Goal: Task Accomplishment & Management: Manage account settings

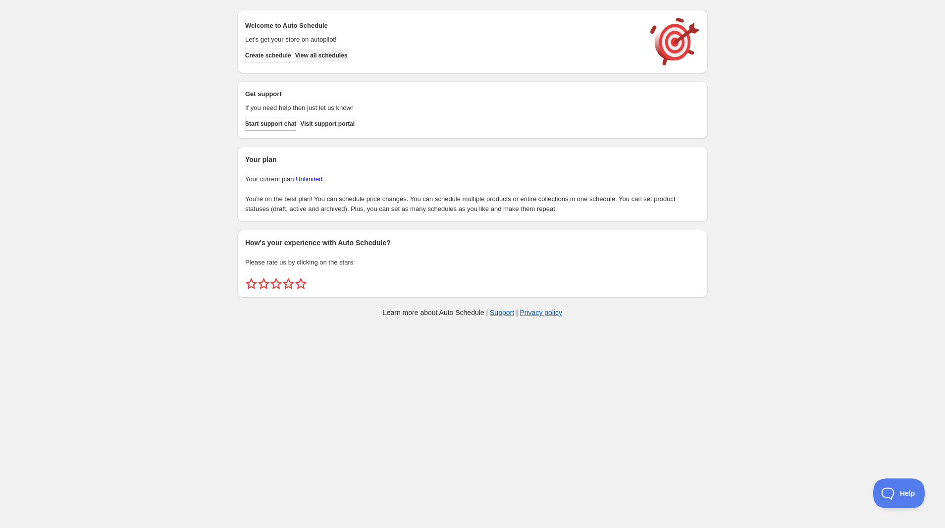
click at [332, 56] on span "View all schedules" at bounding box center [321, 56] width 53 height 8
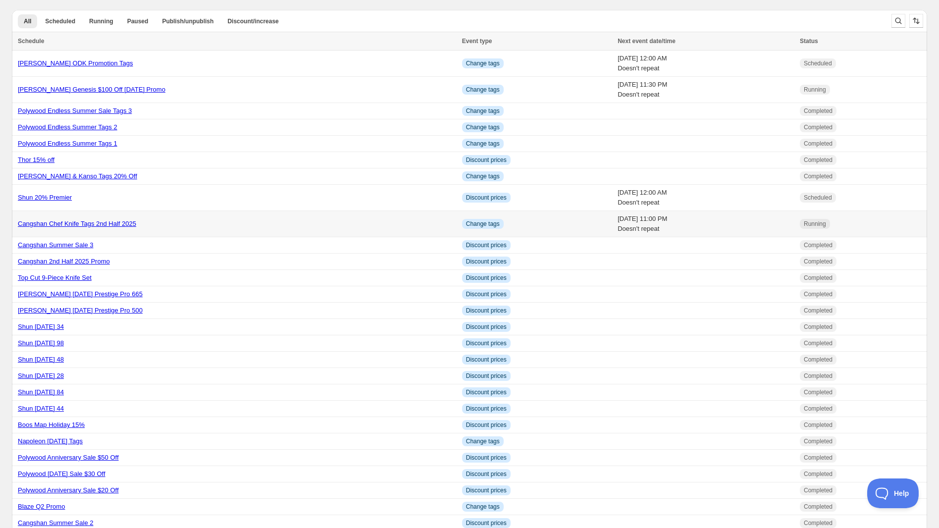
click at [78, 225] on link "Cangshan Chef Knife Tags 2nd Half 2025" at bounding box center [77, 223] width 118 height 7
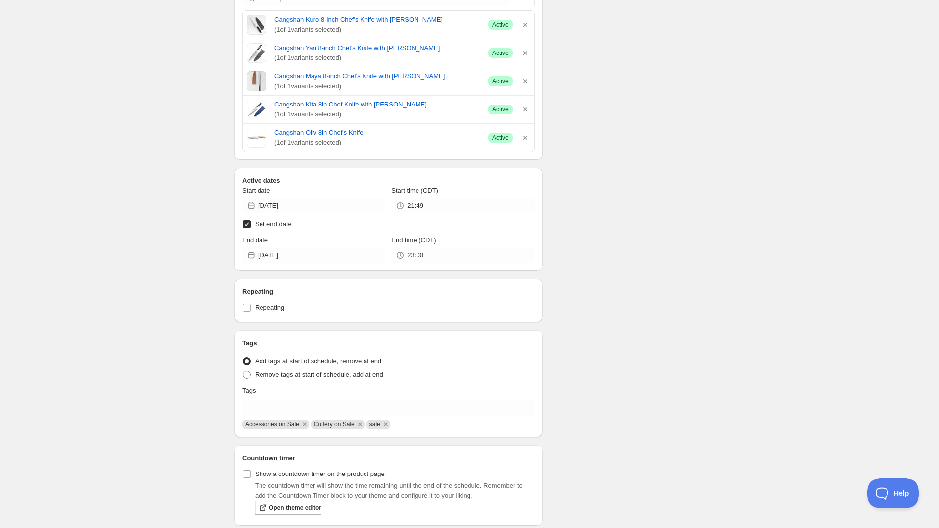
scroll to position [272, 0]
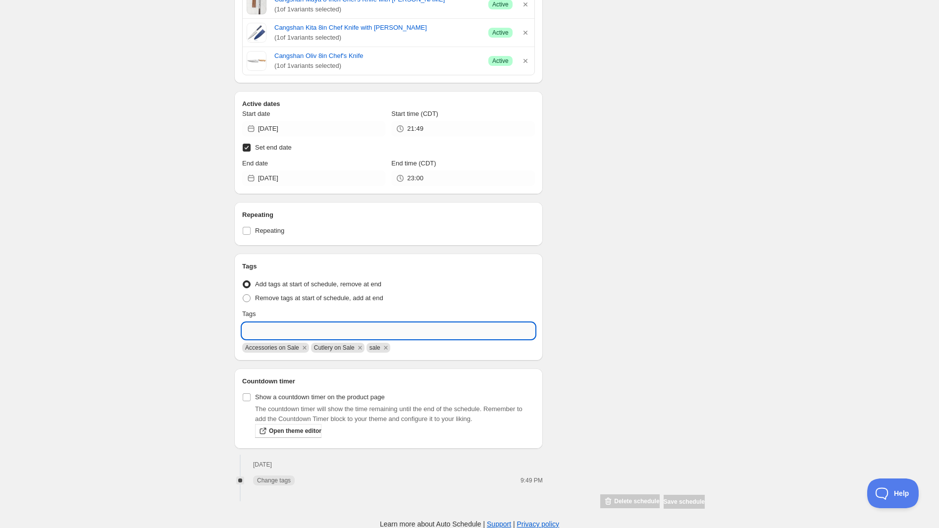
click at [328, 336] on input "text" at bounding box center [388, 331] width 293 height 16
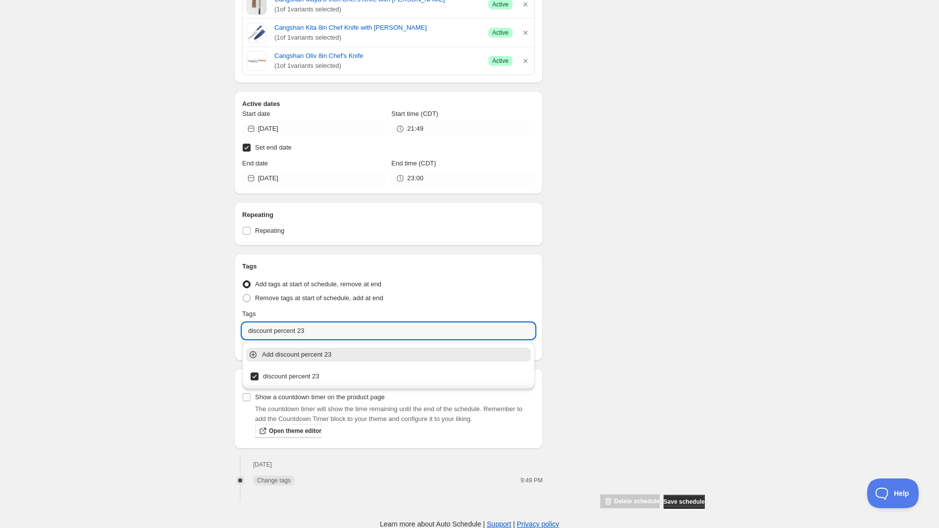
type input "discount percent 23"
click at [615, 358] on div "Schedule name Cangshan Chef Knife Tags 2nd Half 2025 Your customers won't see t…" at bounding box center [465, 133] width 479 height 752
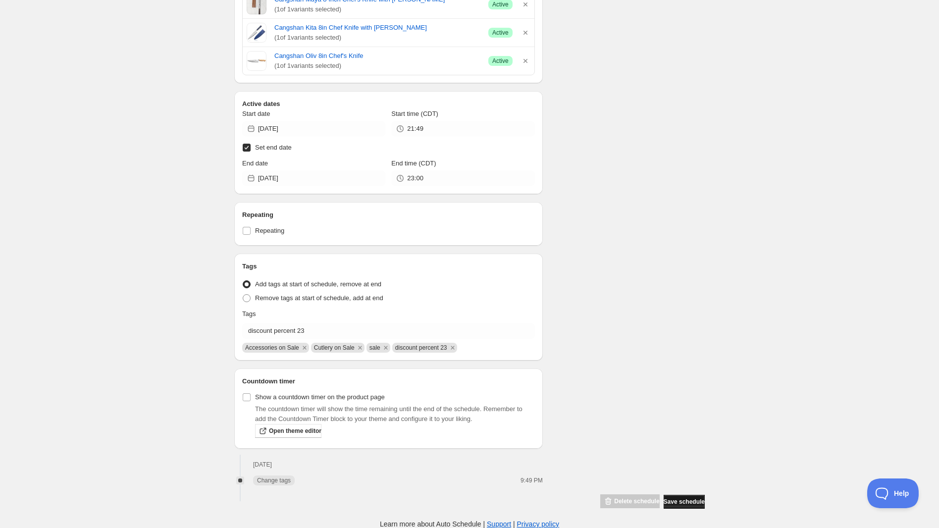
click at [674, 503] on span "Save schedule" at bounding box center [684, 502] width 41 height 8
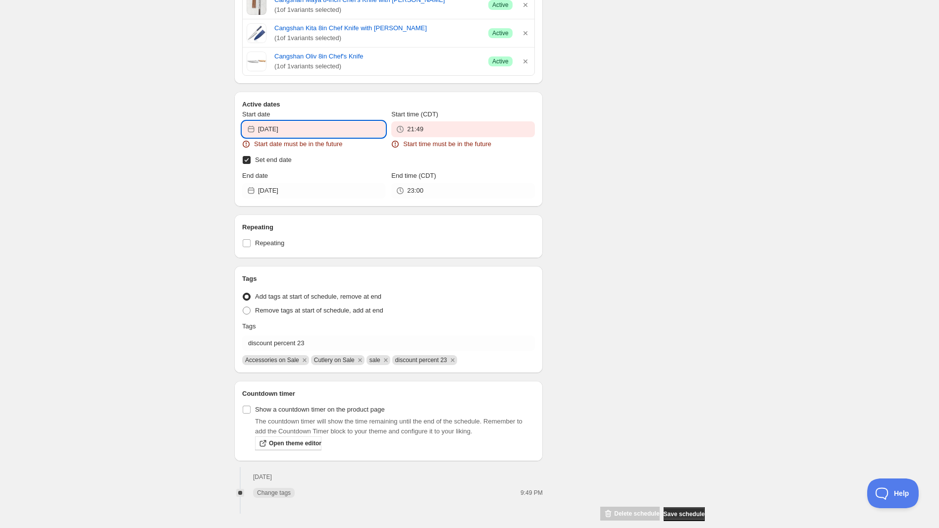
click at [353, 132] on input "[DATE]" at bounding box center [321, 129] width 127 height 16
click at [377, 163] on icon "Show next month, August 2025" at bounding box center [373, 165] width 10 height 10
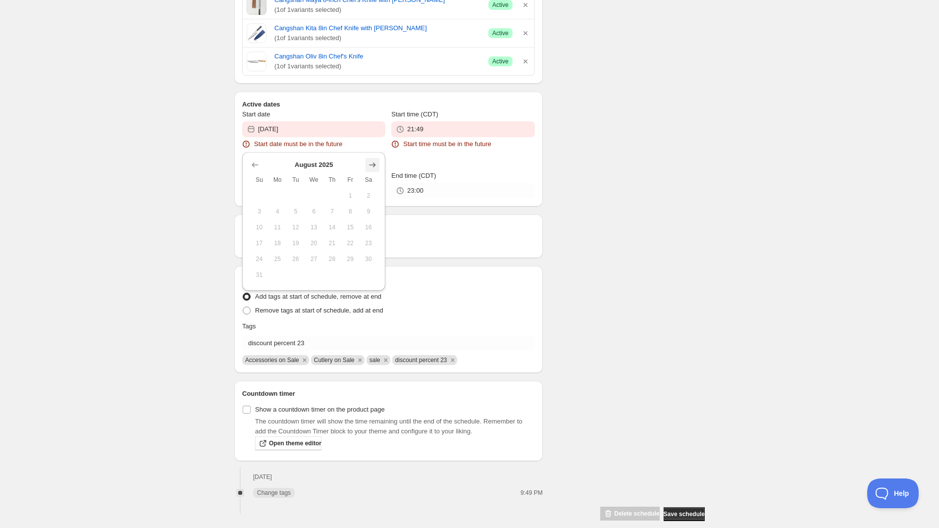
click at [377, 163] on icon "Show next month, September 2025" at bounding box center [373, 165] width 10 height 10
click at [332, 242] on span "25" at bounding box center [332, 243] width 10 height 8
type input "[DATE]"
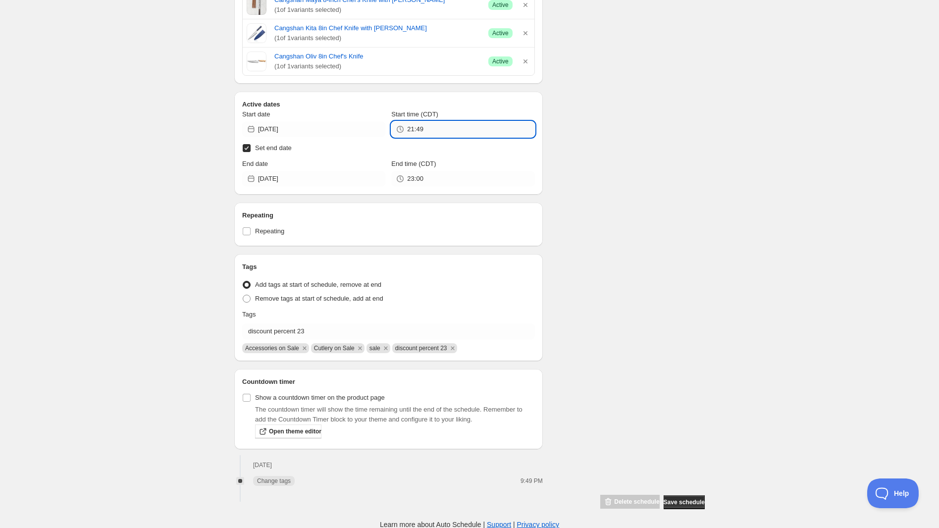
click at [464, 125] on input "21:49" at bounding box center [470, 129] width 127 height 16
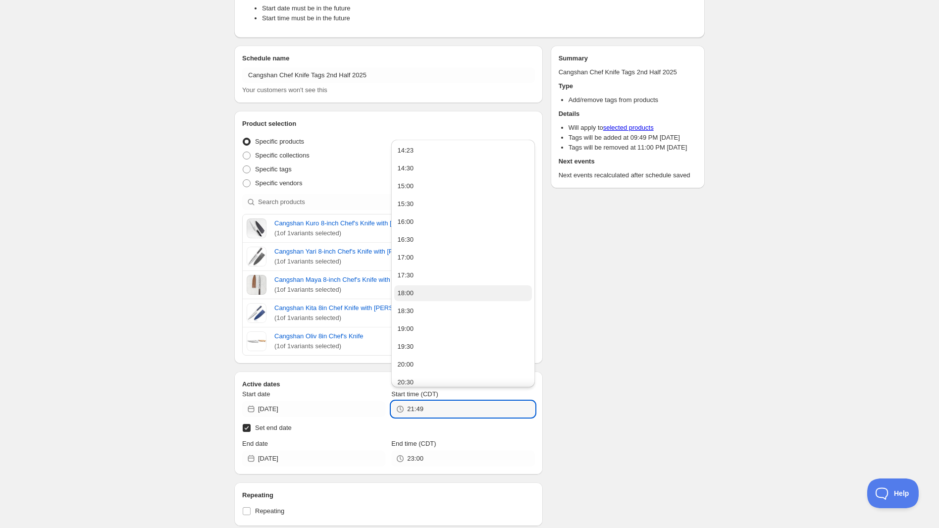
scroll to position [0, 0]
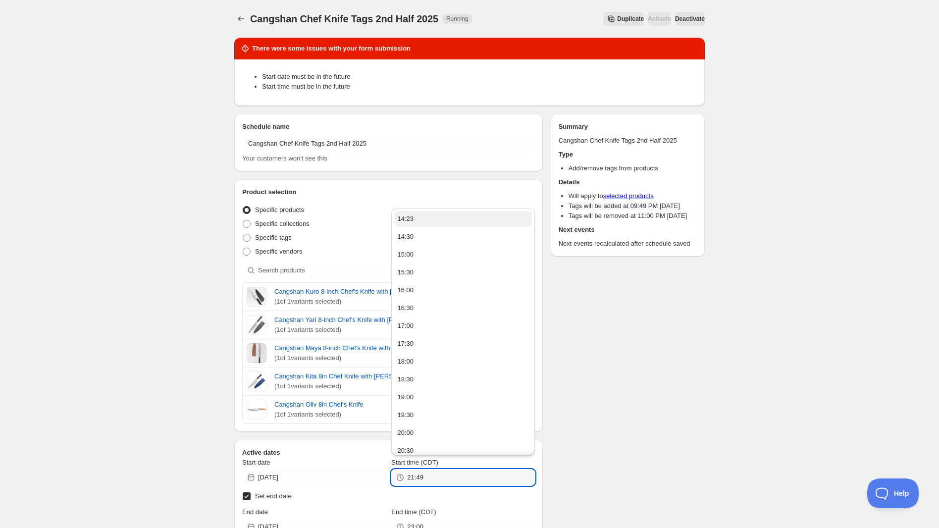
click at [453, 222] on button "14:23" at bounding box center [462, 219] width 137 height 16
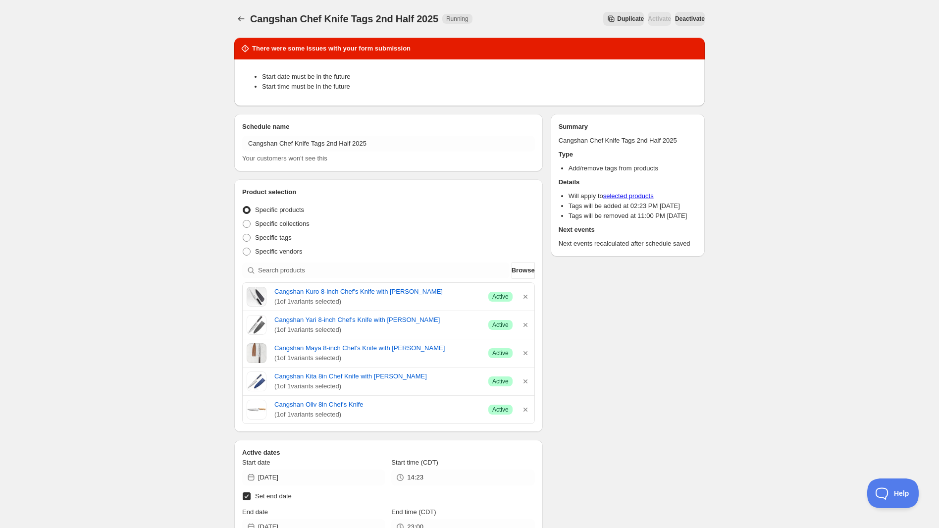
click at [616, 402] on div "There were some issues with your form submission Start date must be in the futu…" at bounding box center [465, 444] width 479 height 828
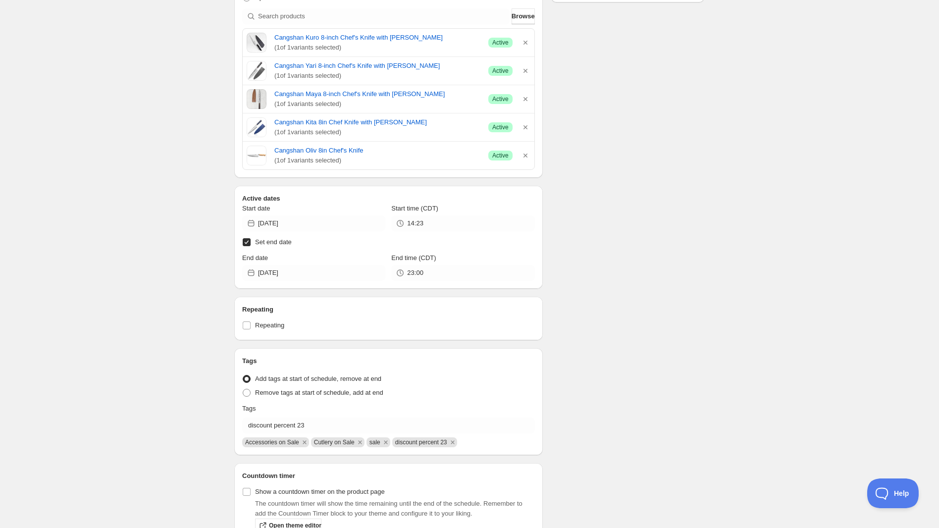
scroll to position [349, 0]
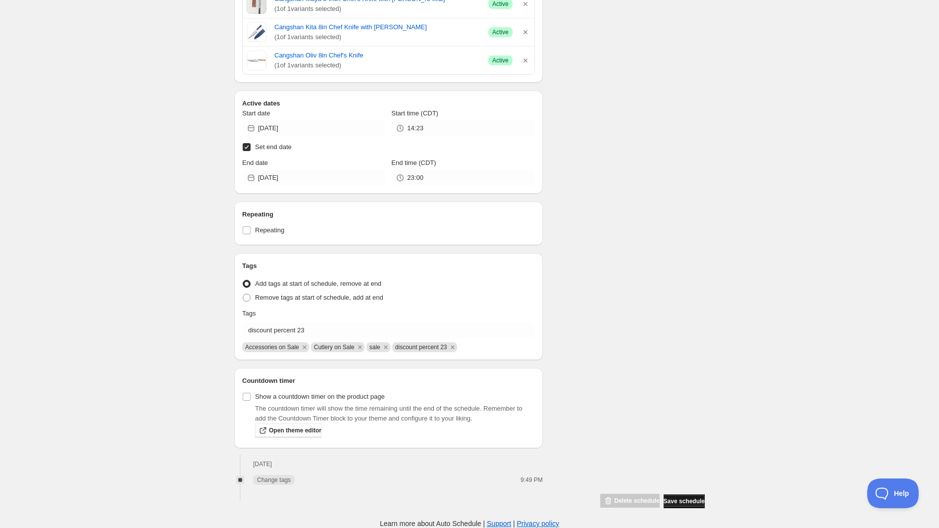
click at [684, 499] on span "Save schedule" at bounding box center [684, 501] width 41 height 8
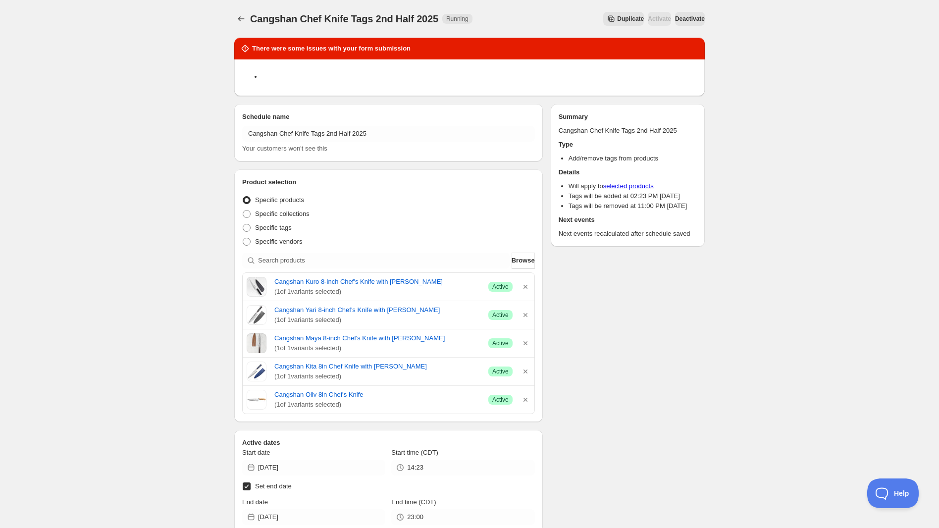
click at [675, 19] on span "Deactivate" at bounding box center [690, 19] width 30 height 8
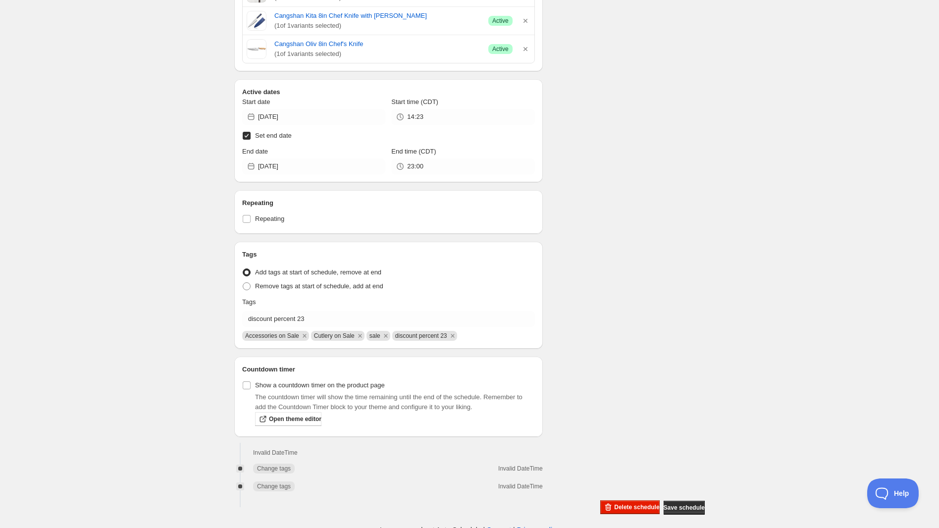
scroll to position [357, 0]
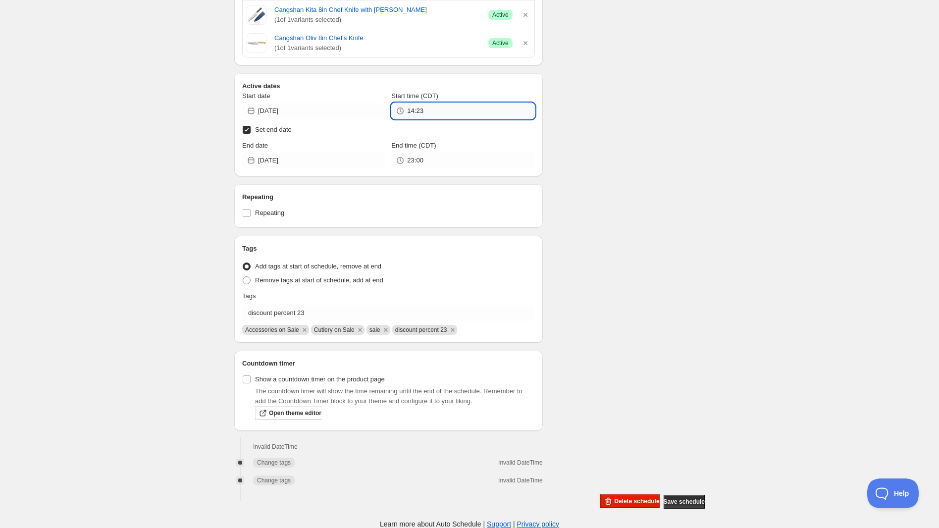
click at [488, 113] on input "14:23" at bounding box center [470, 111] width 127 height 16
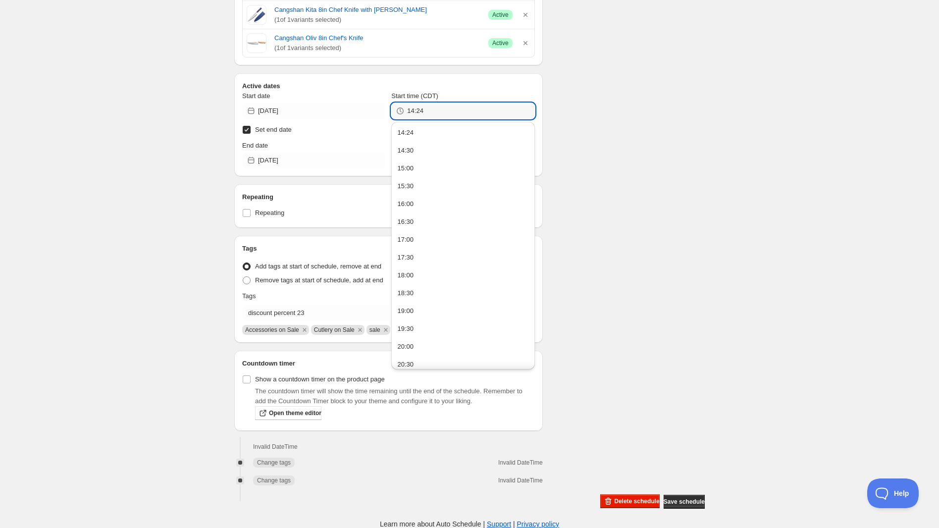
type input "14:24"
click at [638, 202] on div "There were some issues with your form submission Schedule name Cangshan Chef Kn…" at bounding box center [465, 91] width 479 height 836
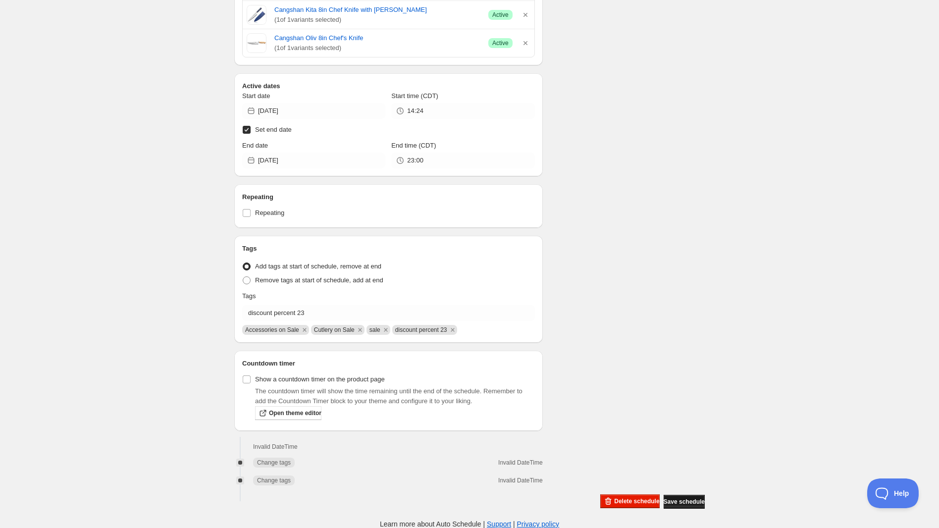
click at [686, 504] on span "Save schedule" at bounding box center [684, 502] width 41 height 8
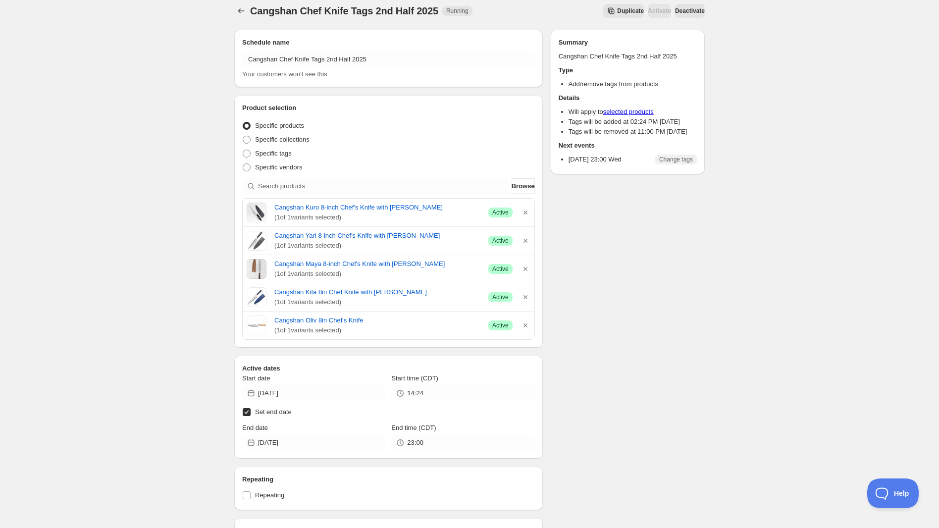
scroll to position [0, 0]
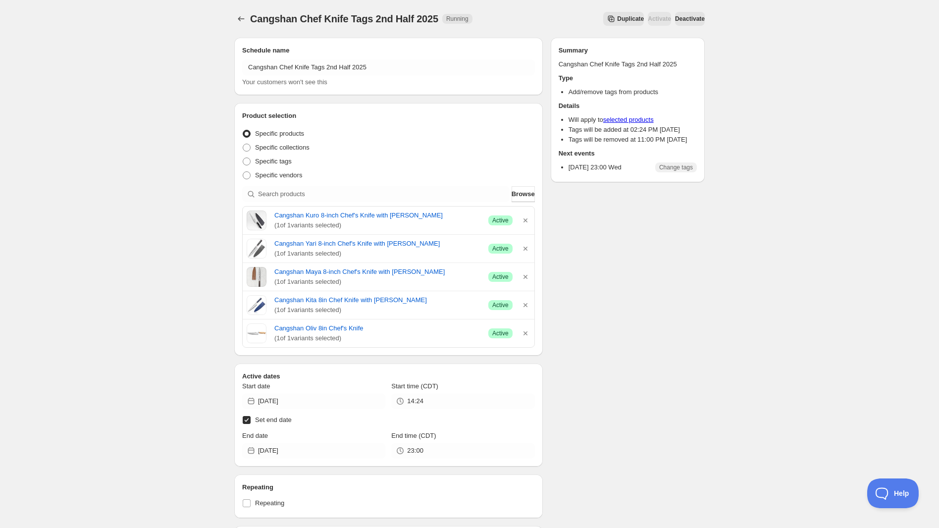
click at [617, 324] on div "Schedule name Cangshan Chef Knife Tags 2nd Half 2025 Your customers won't see t…" at bounding box center [465, 436] width 479 height 813
click at [694, 22] on span "Deactivate" at bounding box center [690, 19] width 30 height 8
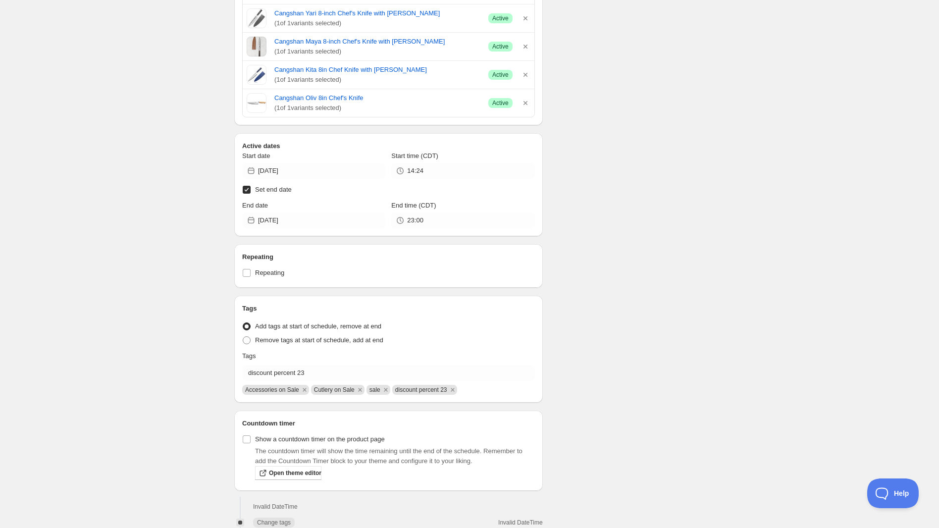
scroll to position [326, 0]
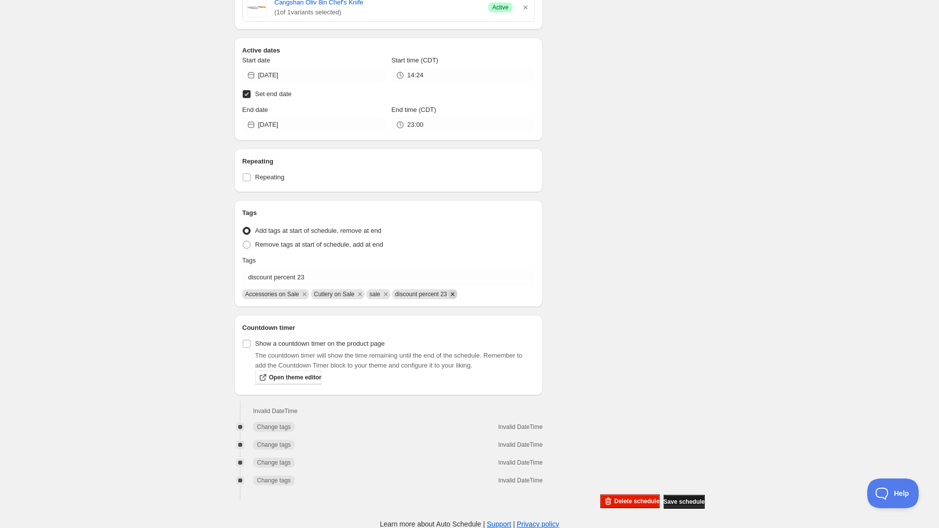
click at [448, 296] on icon "Remove discount percent 23" at bounding box center [452, 294] width 9 height 9
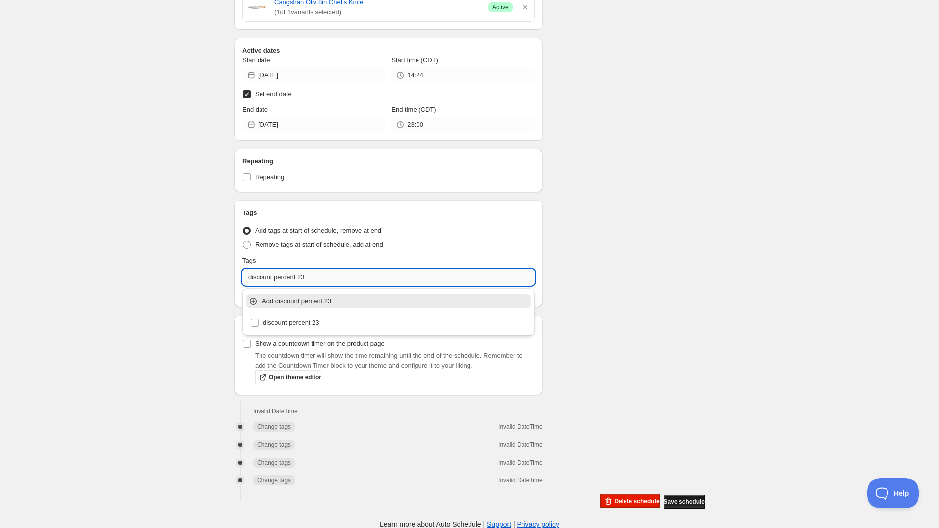
click at [425, 282] on input "discount percent 23" at bounding box center [388, 278] width 293 height 16
type input "discount 40"
click at [665, 220] on div "Schedule name Cangshan Chef Knife Tags 2nd Half 2025 Your customers won't see t…" at bounding box center [465, 107] width 479 height 806
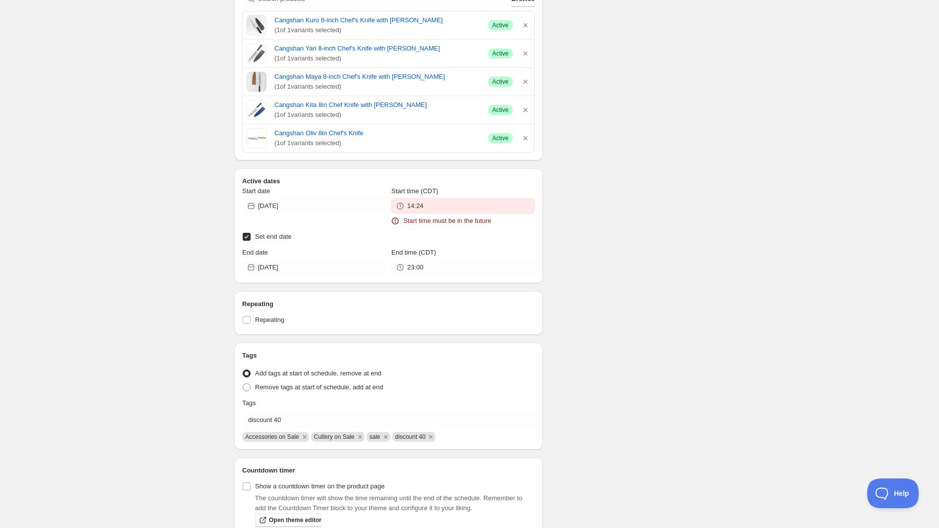
scroll to position [145, 0]
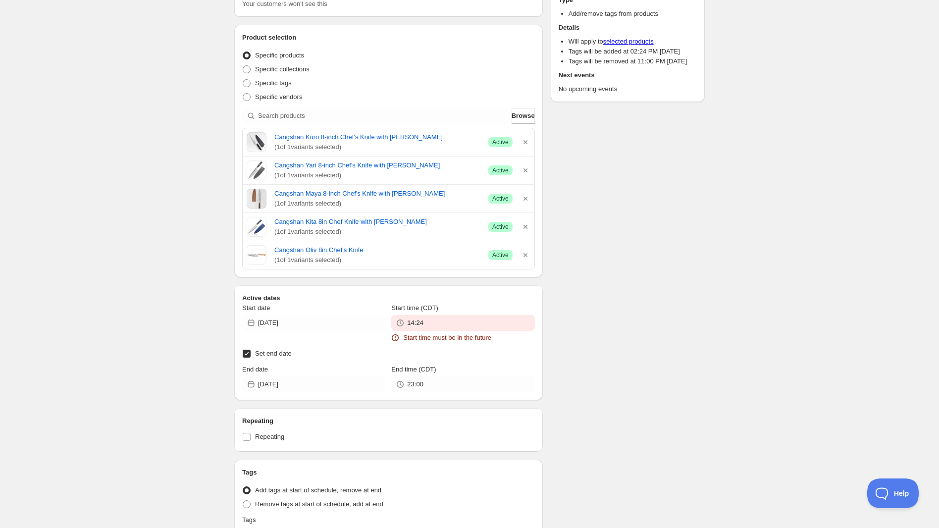
click at [443, 334] on span "Start time must be in the future" at bounding box center [447, 338] width 88 height 10
click at [446, 324] on input "14:24" at bounding box center [470, 323] width 127 height 16
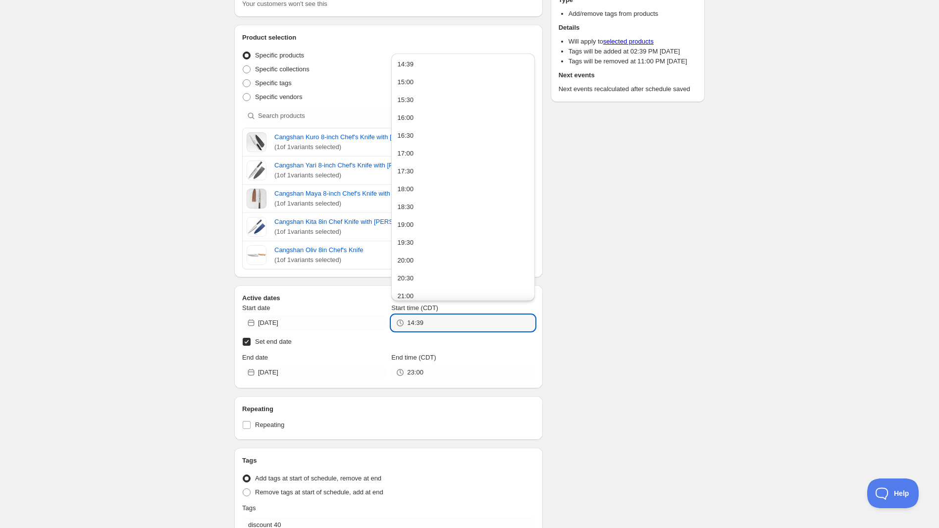
type input "14:39"
click at [607, 277] on div "There were some issues with your form submission Start time must be in the futu…" at bounding box center [465, 321] width 479 height 872
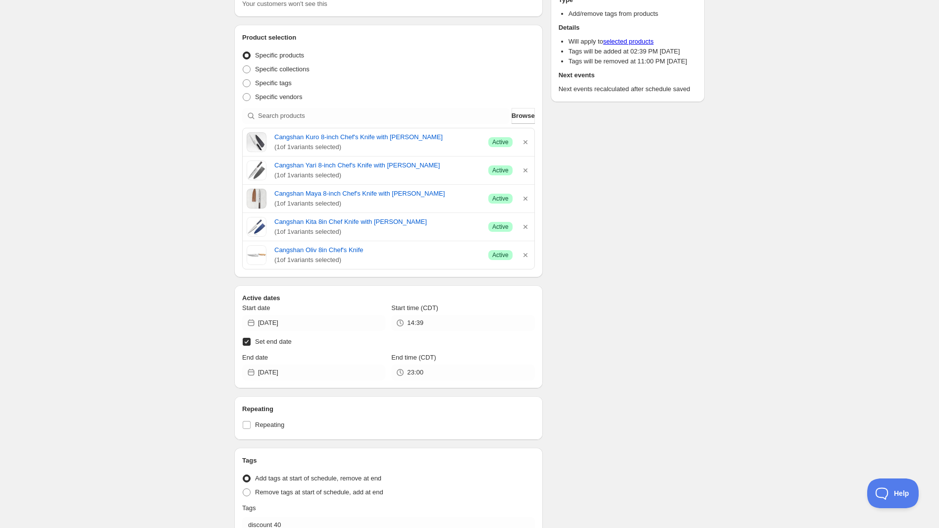
scroll to position [392, 0]
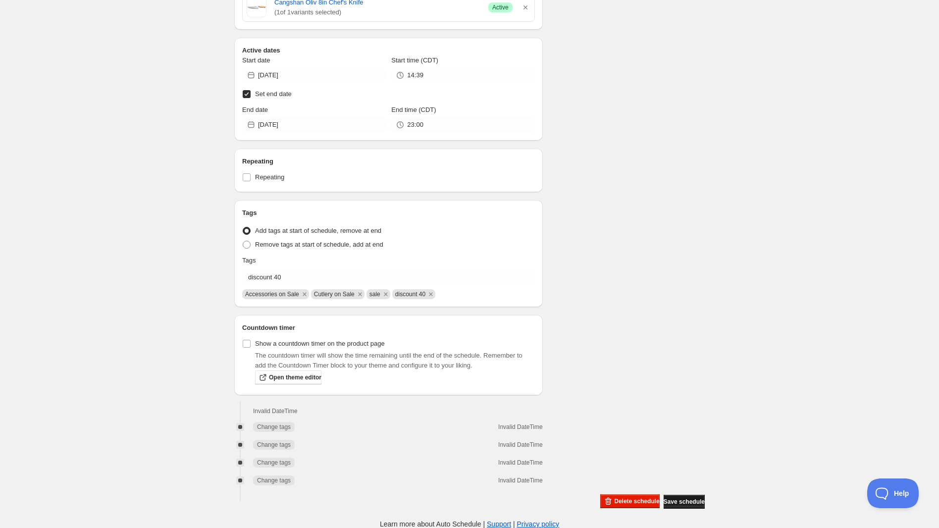
click at [688, 503] on span "Save schedule" at bounding box center [684, 502] width 41 height 8
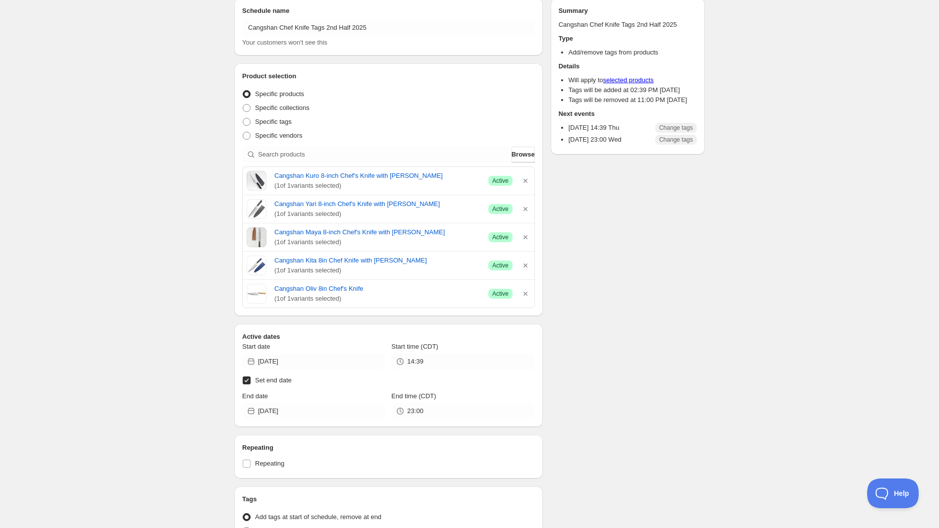
scroll to position [0, 0]
